Goal: Find specific page/section: Find specific page/section

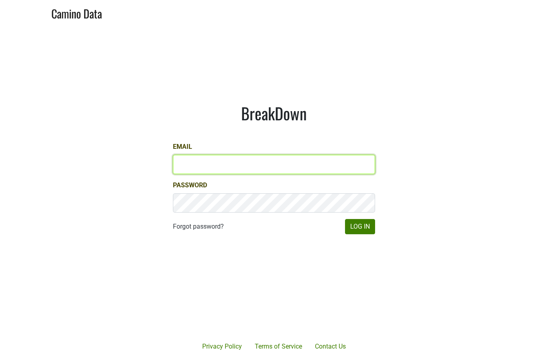
click at [325, 164] on input "Email" at bounding box center [274, 164] width 202 height 19
type input "josh@simonfamilyestate.com"
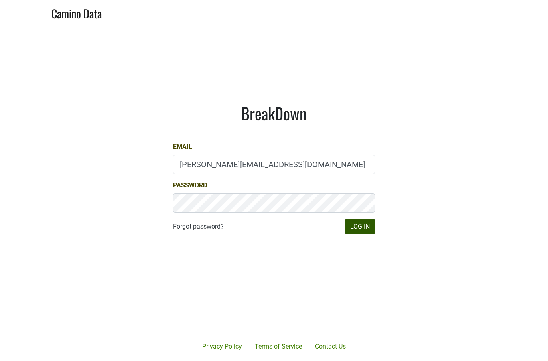
click at [365, 225] on button "Log In" at bounding box center [360, 226] width 30 height 15
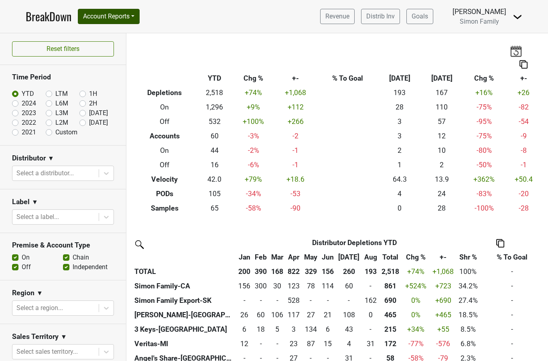
click at [109, 19] on button "Account Reports" at bounding box center [109, 16] width 62 height 15
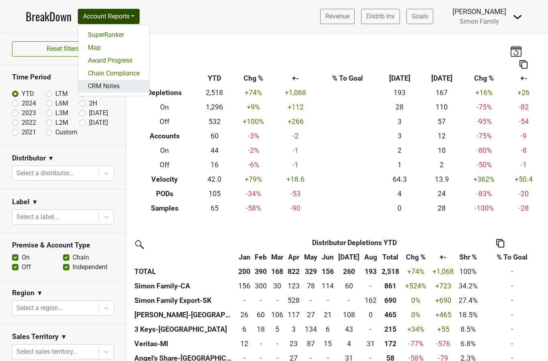
click at [107, 85] on link "CRM Notes" at bounding box center [113, 86] width 71 height 13
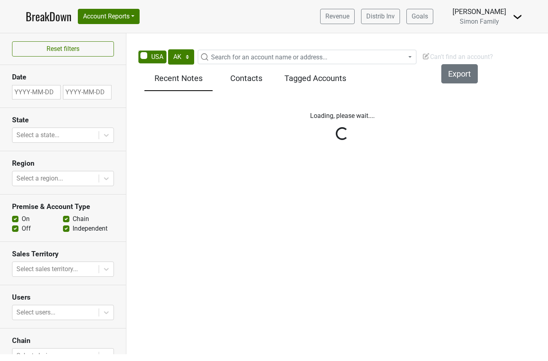
select select "[GEOGRAPHIC_DATA]"
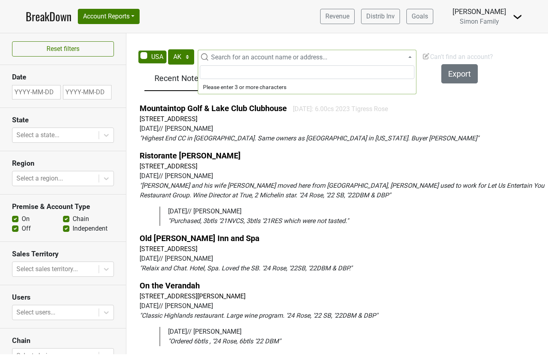
click at [284, 53] on span "Search for an account name or address..." at bounding box center [269, 57] width 116 height 8
type input "Franklin Country Club"
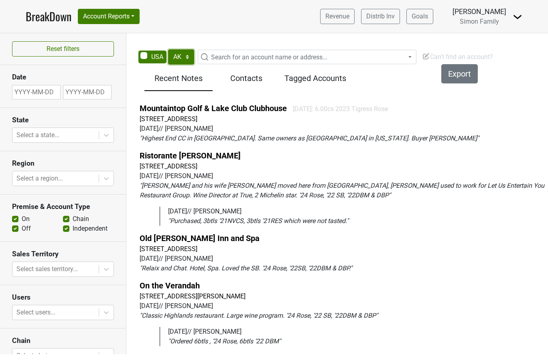
select select "MI"
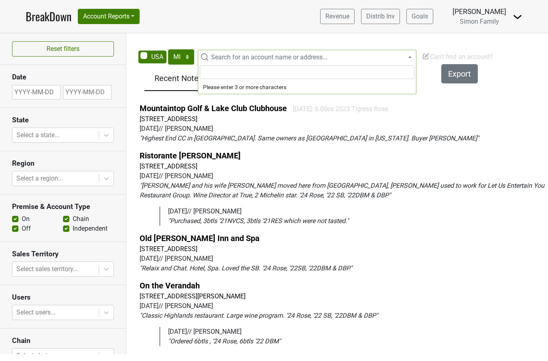
click at [323, 53] on span "Search for an account name or address..." at bounding box center [269, 57] width 116 height 8
type input "Franklin"
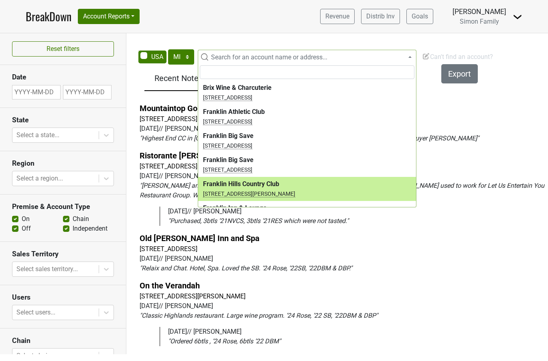
select select "10634"
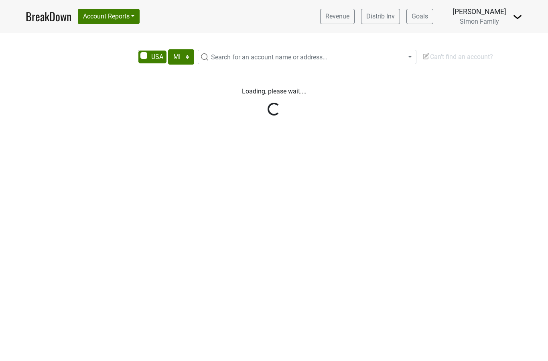
select select "MI"
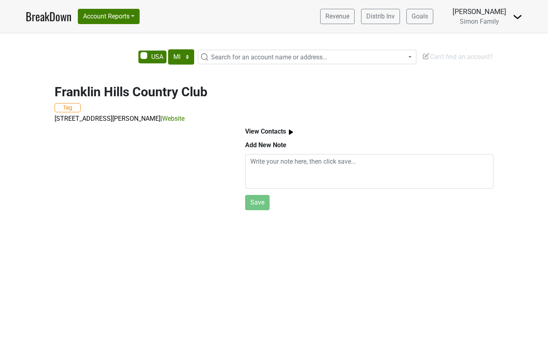
click at [289, 133] on img at bounding box center [291, 132] width 10 height 10
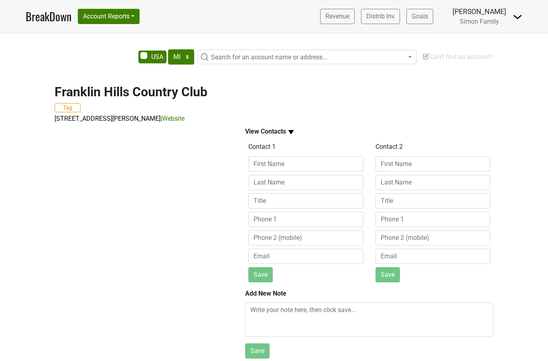
scroll to position [32, 0]
